Goal: Navigation & Orientation: Find specific page/section

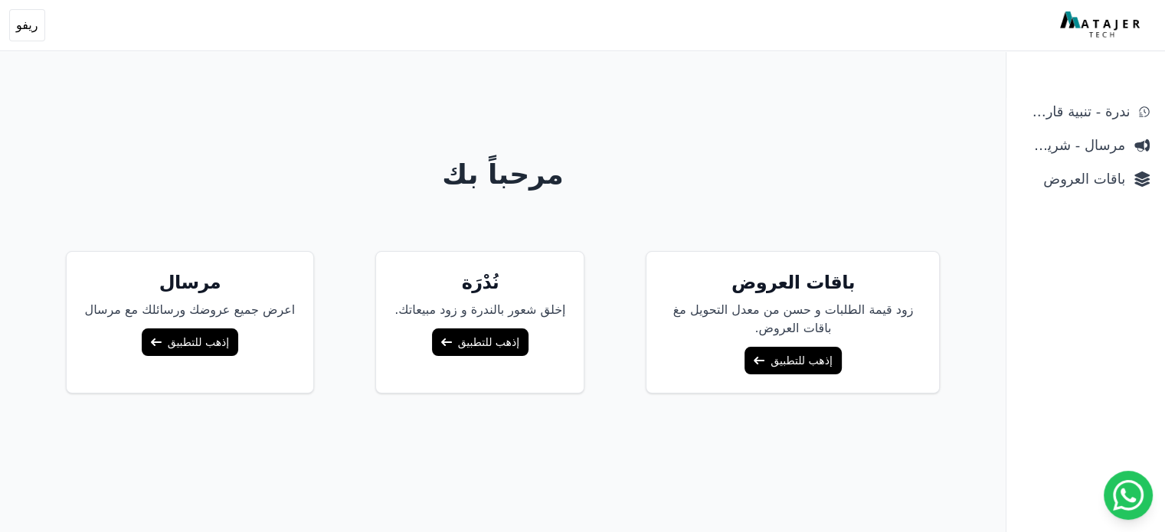
click at [777, 362] on link "إذهب للتطبيق" at bounding box center [792, 361] width 96 height 28
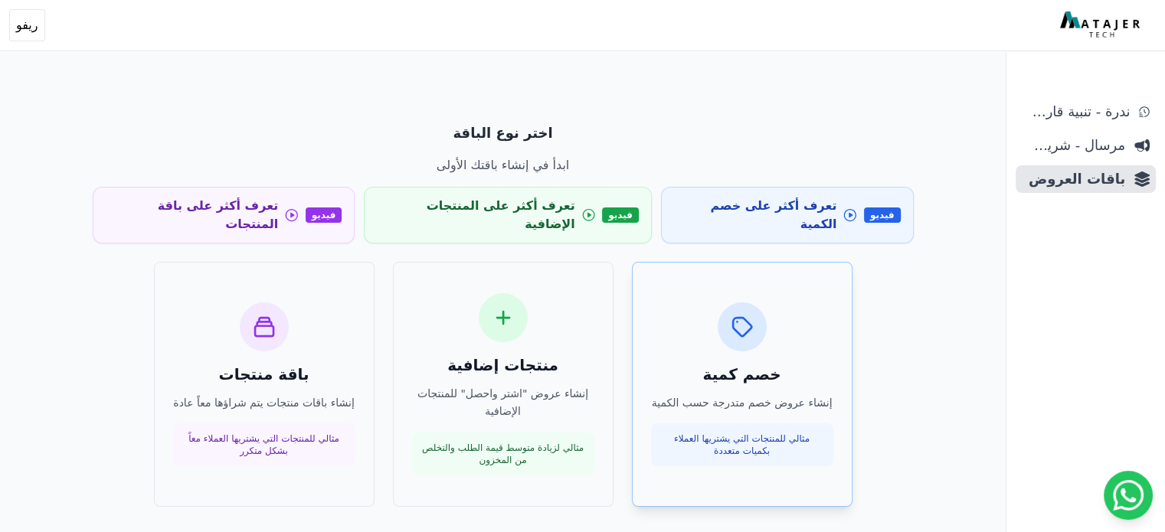
click at [741, 335] on div "خصم كمية إنشاء عروض خصم متدرجة حسب الكمية مثالي للمنتجات التي يشتريها العملاء ب…" at bounding box center [742, 385] width 182 height 165
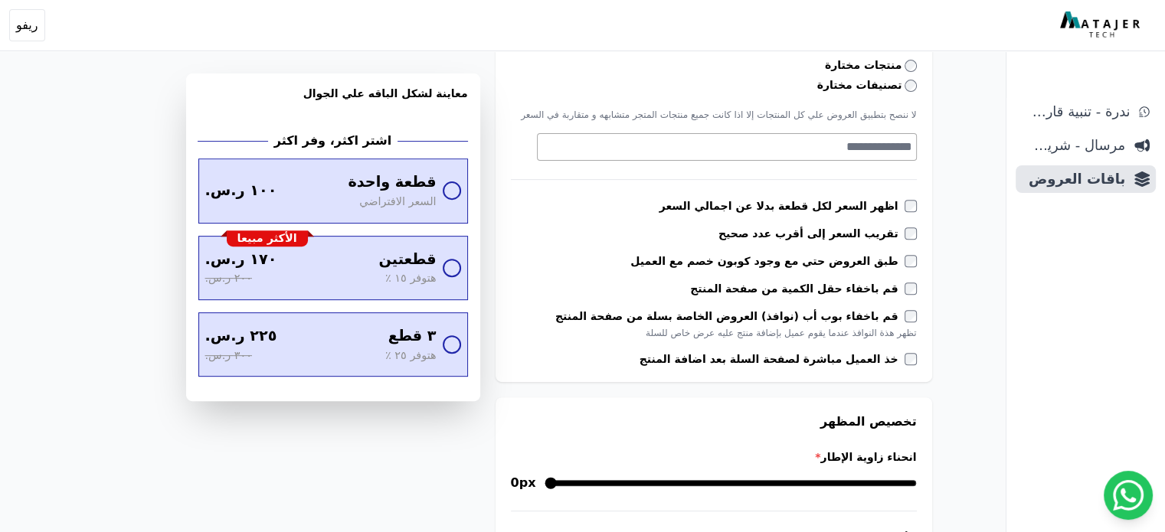
scroll to position [536, 0]
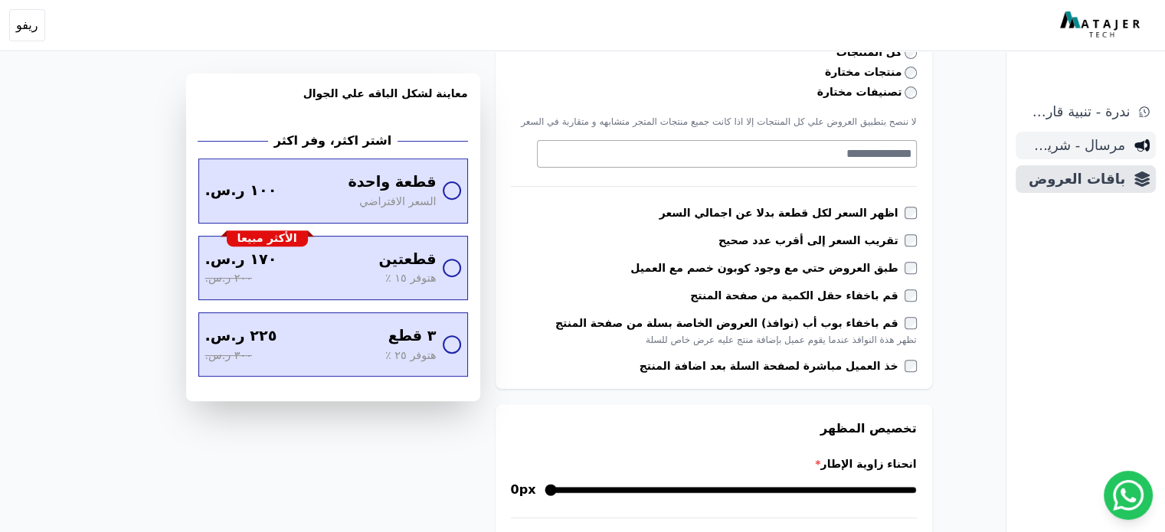
click at [1066, 142] on span "مرسال - شريط دعاية" at bounding box center [1073, 145] width 103 height 21
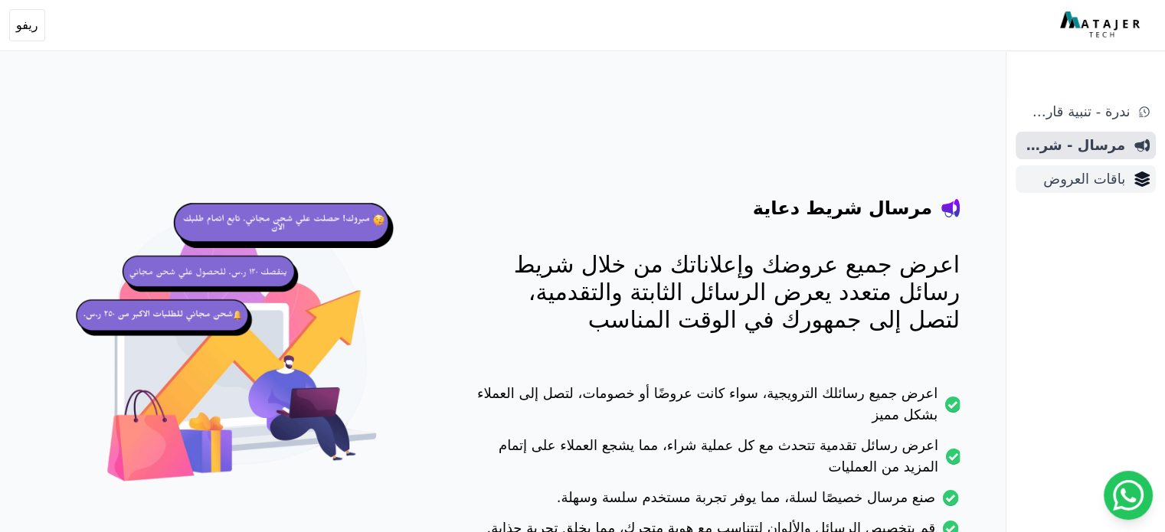
click at [1084, 177] on span "باقات العروض" at bounding box center [1073, 178] width 103 height 21
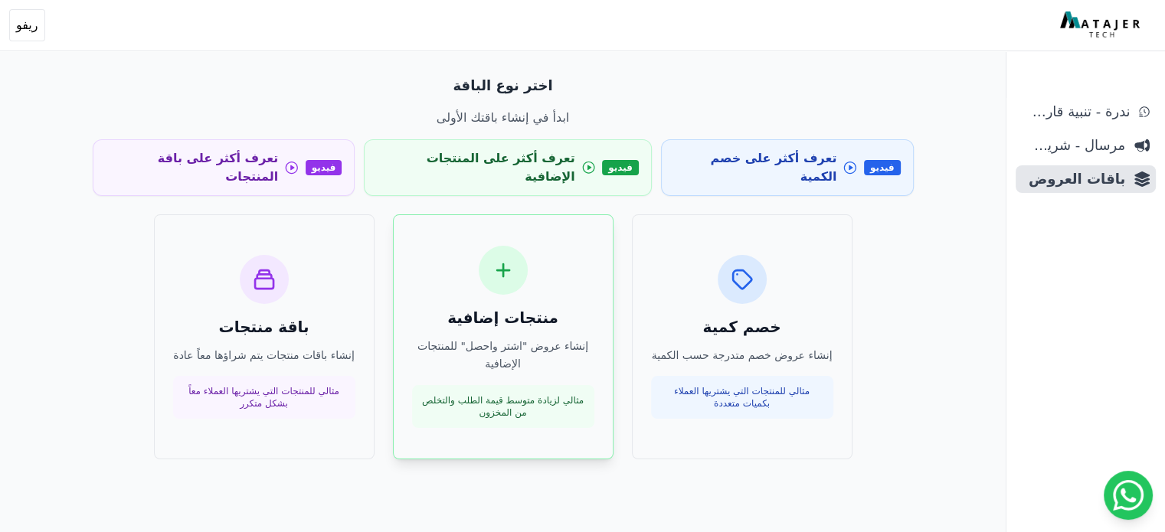
scroll to position [74, 0]
